Goal: Information Seeking & Learning: Learn about a topic

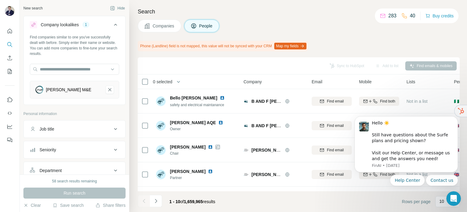
click at [167, 23] on span "Companies" at bounding box center [164, 26] width 22 height 6
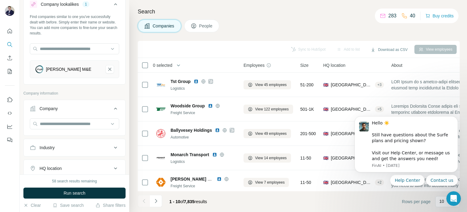
scroll to position [30, 0]
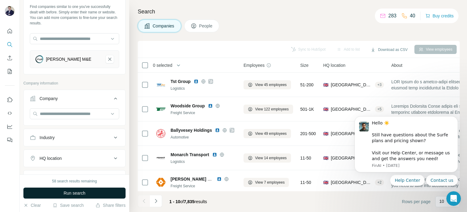
click at [80, 194] on span "Run search" at bounding box center [75, 193] width 22 height 6
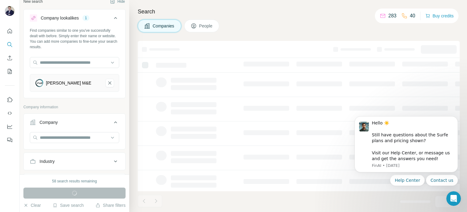
scroll to position [0, 0]
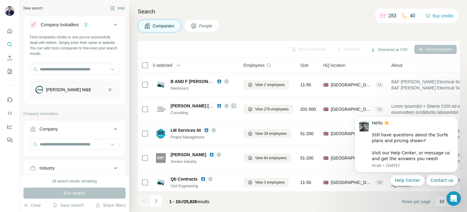
click at [268, 32] on div "Search Companies People Sync to HubSpot Add to list Download as CSV View employ…" at bounding box center [298, 106] width 338 height 212
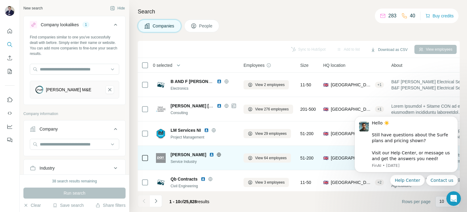
click at [183, 153] on span "[PERSON_NAME]" at bounding box center [189, 154] width 36 height 6
click at [158, 157] on img at bounding box center [161, 158] width 10 height 10
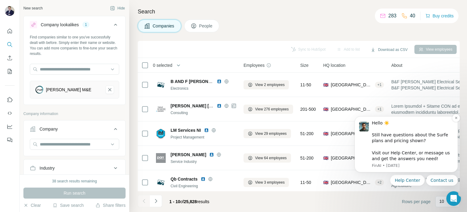
click at [425, 133] on div "Hello ☀️ ​ Still have questions about the Surfe plans and pricing shown? ​ Visi…" at bounding box center [413, 141] width 82 height 42
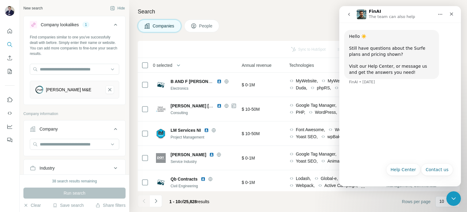
scroll to position [0, 320]
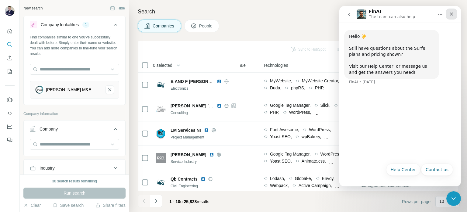
click at [450, 14] on icon "Close" at bounding box center [452, 14] width 5 height 5
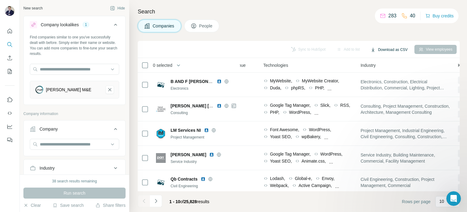
scroll to position [0, 0]
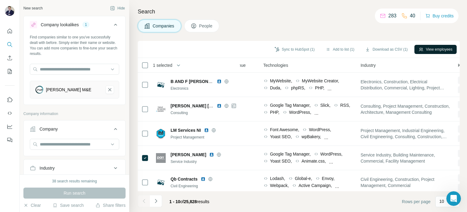
click at [442, 50] on button "View employees" at bounding box center [436, 49] width 42 height 9
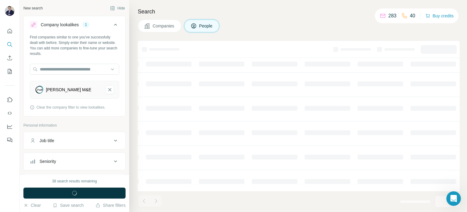
scroll to position [0, 207]
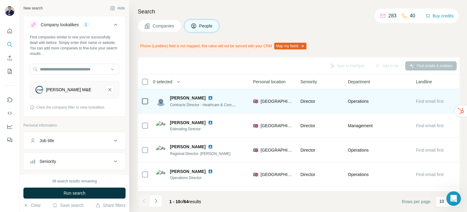
scroll to position [0, 204]
